Goal: Transaction & Acquisition: Book appointment/travel/reservation

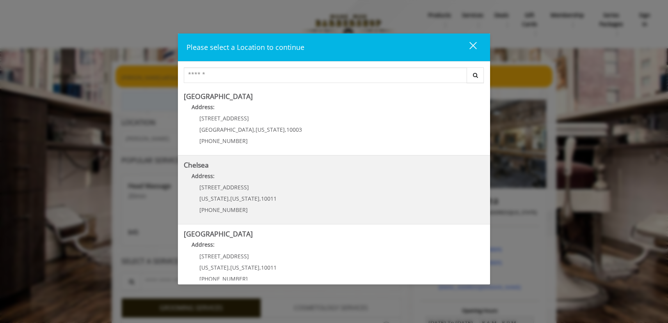
click at [261, 201] on span "10011" at bounding box center [269, 198] width 16 height 7
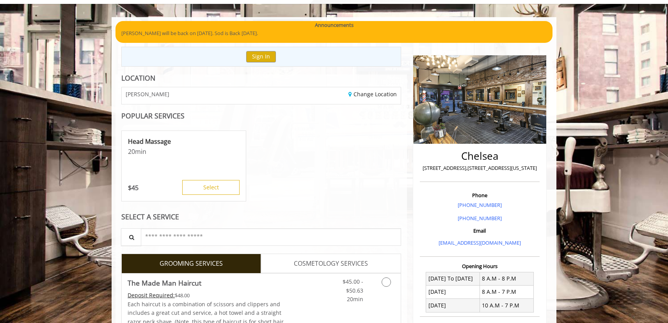
scroll to position [47, 0]
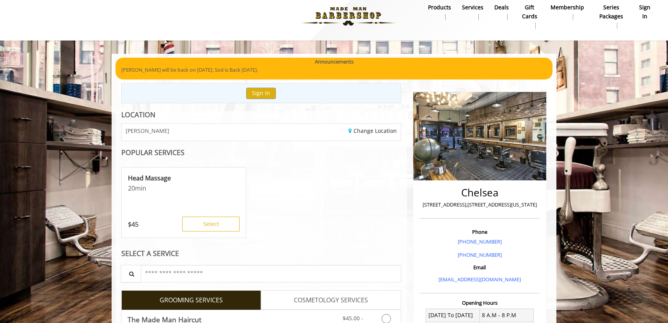
scroll to position [9, 0]
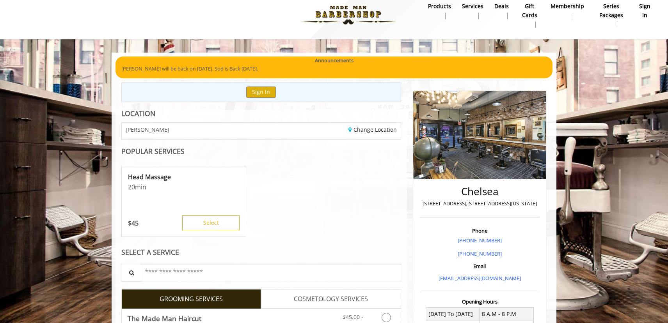
click at [259, 98] on div "Sign In" at bounding box center [261, 92] width 280 height 20
click at [260, 96] on button "Sign In" at bounding box center [261, 92] width 30 height 11
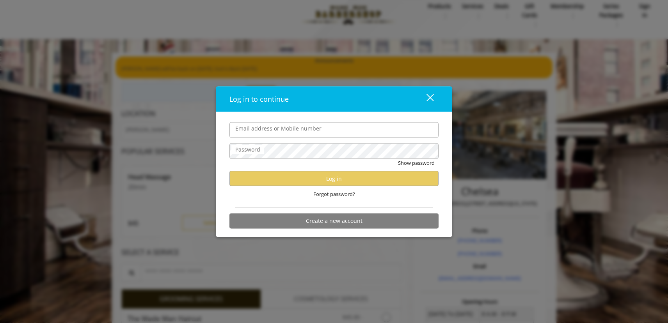
click at [345, 207] on form "Email address or Mobile number Password Show password Log in Forgot password? C…" at bounding box center [333, 177] width 209 height 110
click at [503, 85] on div "Log in to continue close Email address or Mobile number Password Show password …" at bounding box center [334, 161] width 668 height 323
click at [429, 100] on div "close" at bounding box center [425, 99] width 16 height 12
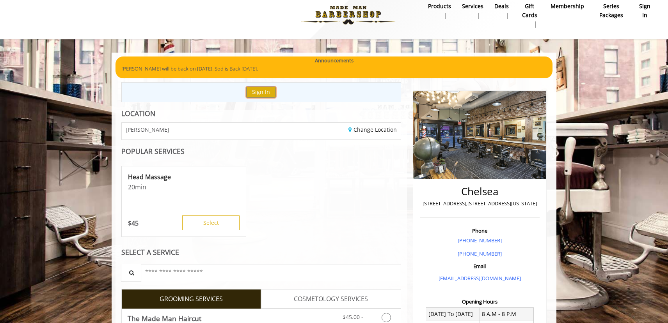
scroll to position [0, 0]
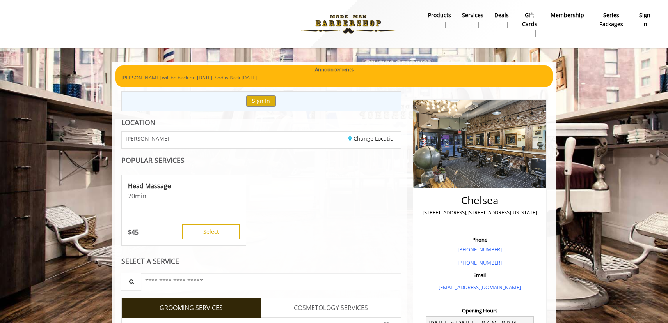
click at [647, 13] on b "sign in" at bounding box center [644, 20] width 13 height 18
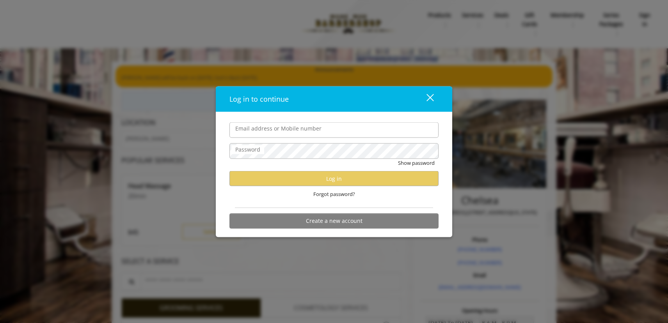
click at [432, 99] on div "close dialog" at bounding box center [429, 97] width 7 height 7
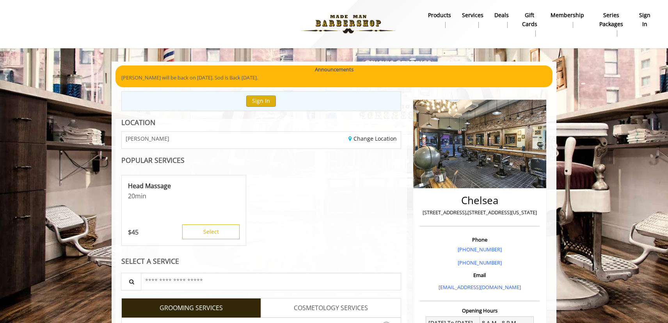
click at [349, 20] on img at bounding box center [347, 24] width 107 height 43
click at [254, 99] on button "Sign In" at bounding box center [261, 101] width 30 height 11
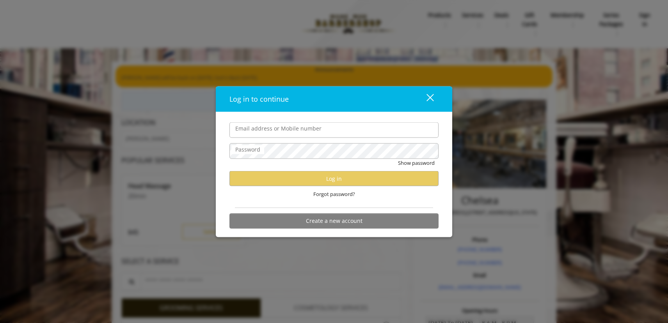
click at [308, 119] on div "Email address or Mobile number Password Show password Log in Forgot password? C…" at bounding box center [334, 174] width 236 height 125
click at [306, 131] on label "Email address or Mobile number" at bounding box center [278, 128] width 94 height 9
click at [306, 131] on input "Email address or Mobile number" at bounding box center [333, 130] width 209 height 16
type input "*"
click at [336, 193] on span "Forgot password?" at bounding box center [334, 194] width 42 height 8
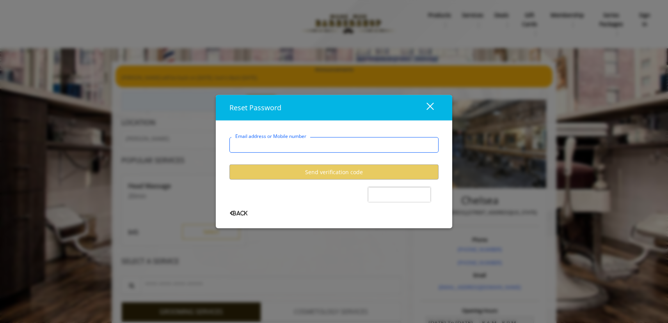
click at [307, 148] on input "Email address or Mobile number" at bounding box center [333, 145] width 209 height 16
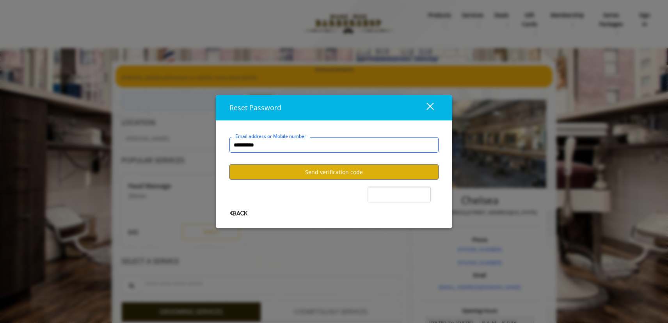
type input "**********"
click at [404, 175] on button "Send verification code" at bounding box center [333, 172] width 209 height 15
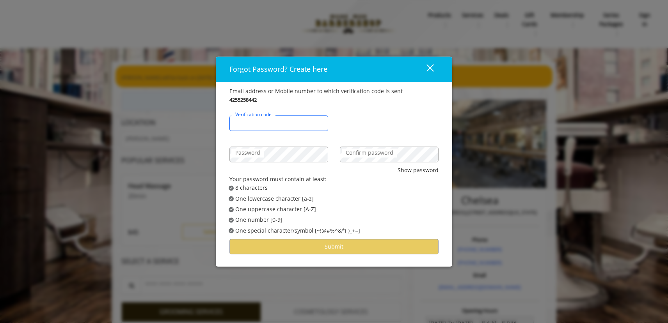
click at [304, 127] on input "Verification code" at bounding box center [278, 124] width 99 height 16
click at [354, 124] on div "Verification code" at bounding box center [333, 119] width 221 height 31
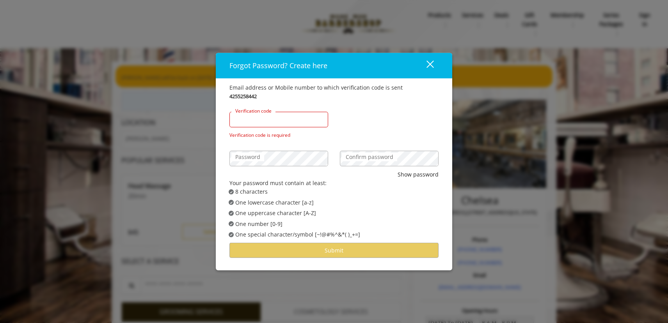
click at [295, 120] on input "Verification code" at bounding box center [278, 120] width 99 height 16
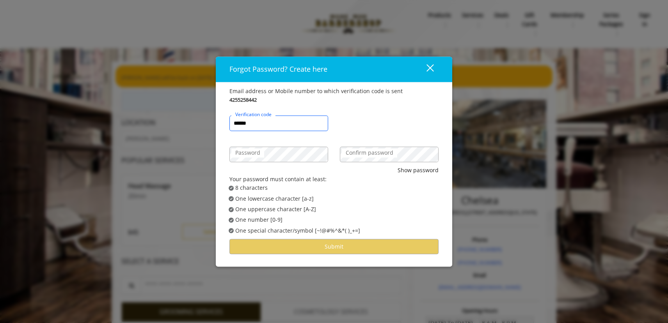
type input "******"
click at [316, 146] on div "Password" at bounding box center [278, 150] width 110 height 31
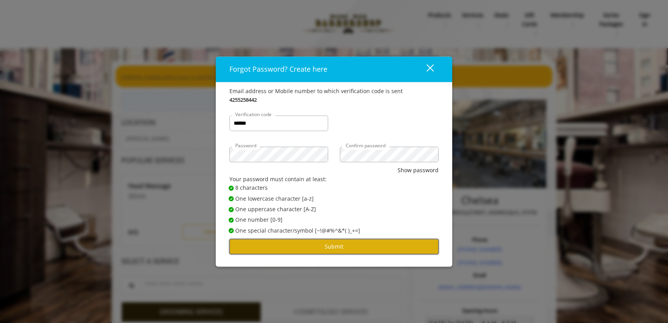
click at [391, 246] on button "Submit" at bounding box center [333, 246] width 209 height 15
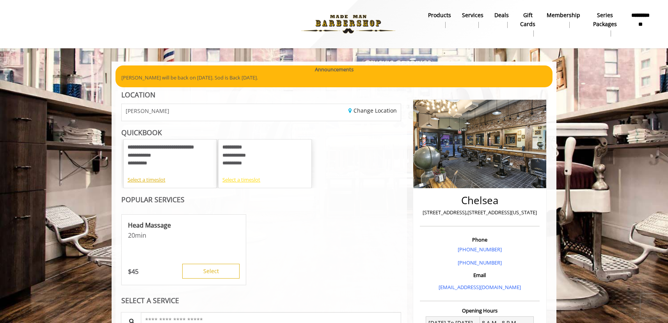
click at [244, 181] on div "Select a timeslot" at bounding box center [264, 180] width 85 height 8
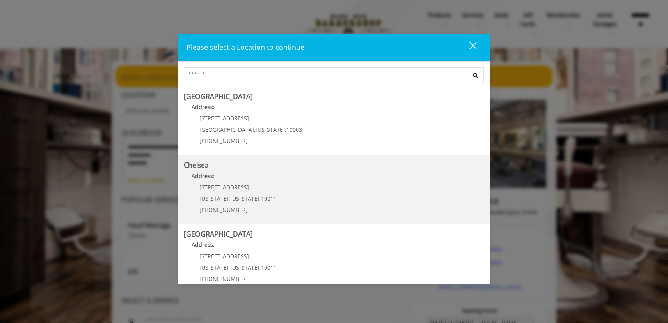
click at [285, 185] on link "Chelsea Address: [STREET_ADDRESS][US_STATE][US_STATE] (917) 639-3902" at bounding box center [334, 189] width 300 height 57
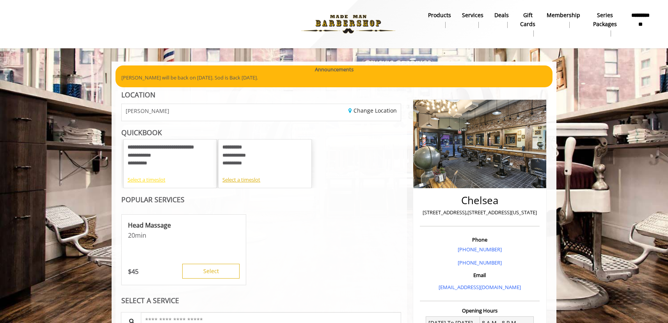
click at [147, 179] on div "Select a timeslot" at bounding box center [170, 180] width 85 height 8
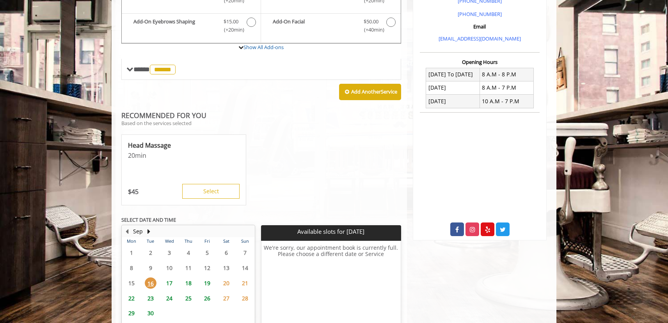
scroll to position [296, 0]
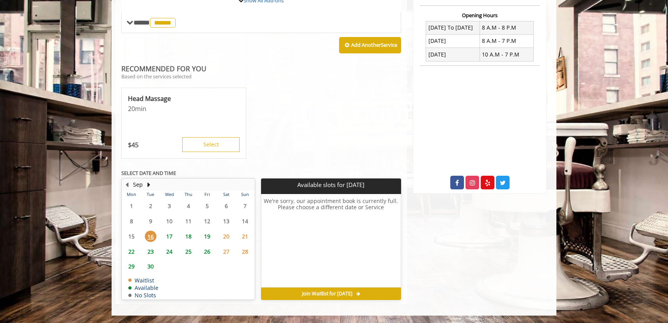
click at [190, 238] on span "18" at bounding box center [188, 236] width 12 height 11
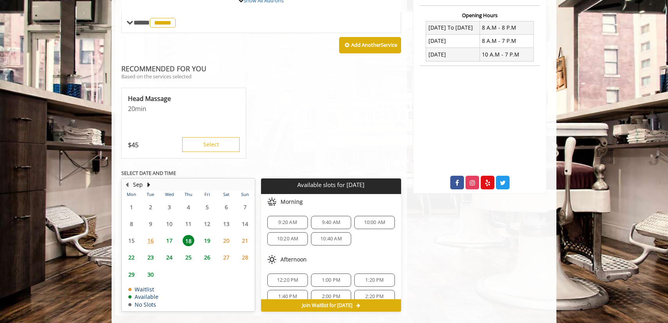
scroll to position [307, 0]
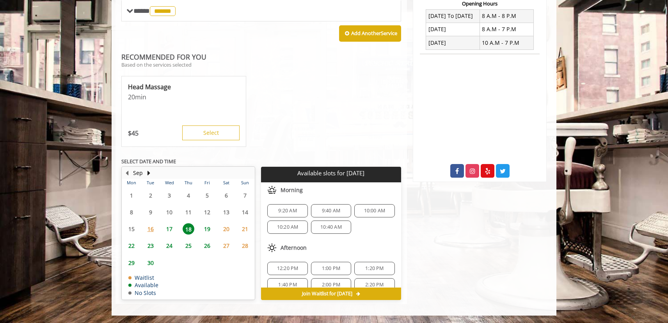
click at [344, 214] on div "9:40 AM" at bounding box center [331, 210] width 40 height 13
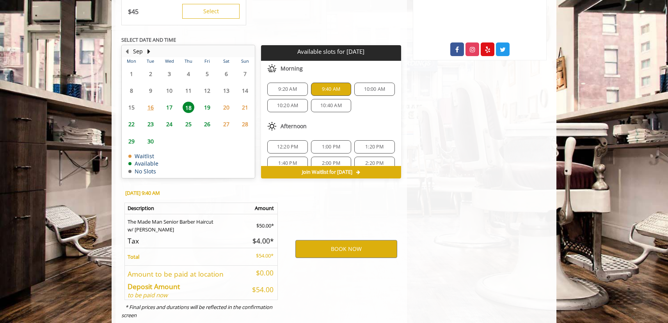
scroll to position [448, 0]
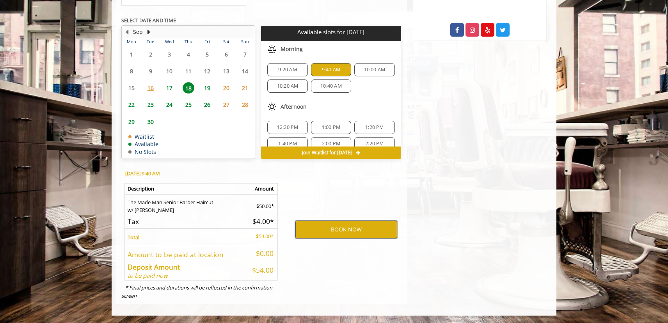
click at [345, 228] on button "BOOK NOW" at bounding box center [346, 230] width 102 height 18
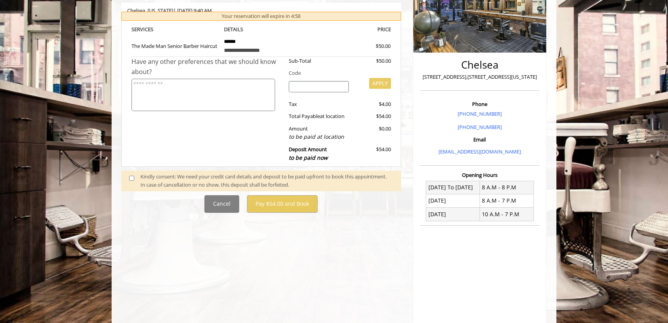
scroll to position [142, 0]
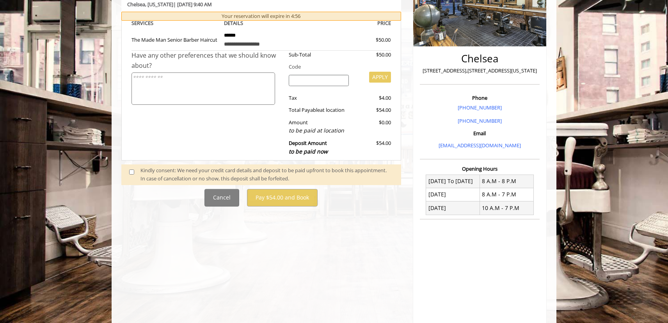
click at [163, 172] on div "Kindly consent: We need your credit card details and deposit to be paid upfront…" at bounding box center [266, 174] width 253 height 16
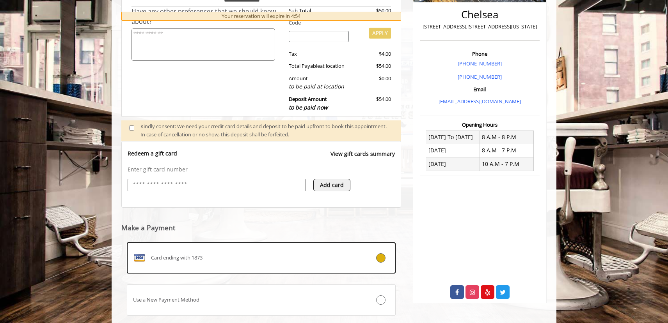
scroll to position [193, 0]
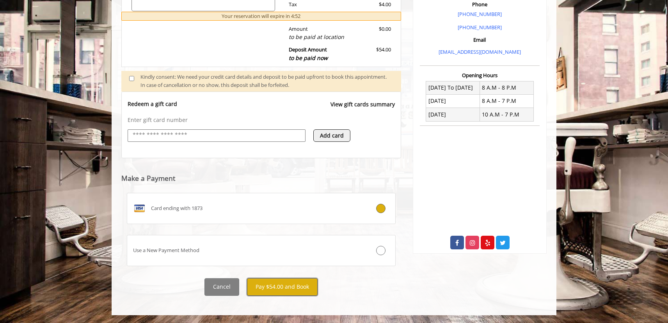
click at [287, 289] on button "Pay $54.00 and Book" at bounding box center [282, 287] width 71 height 18
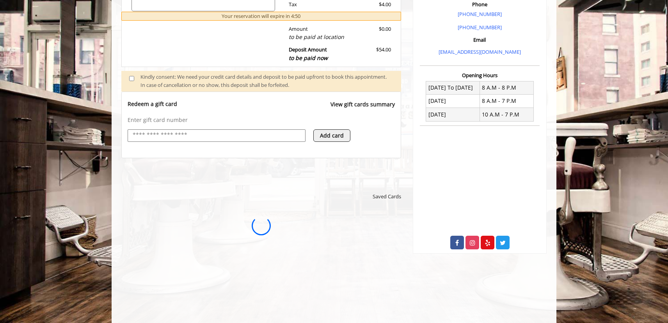
scroll to position [0, 0]
